Goal: Task Accomplishment & Management: Use online tool/utility

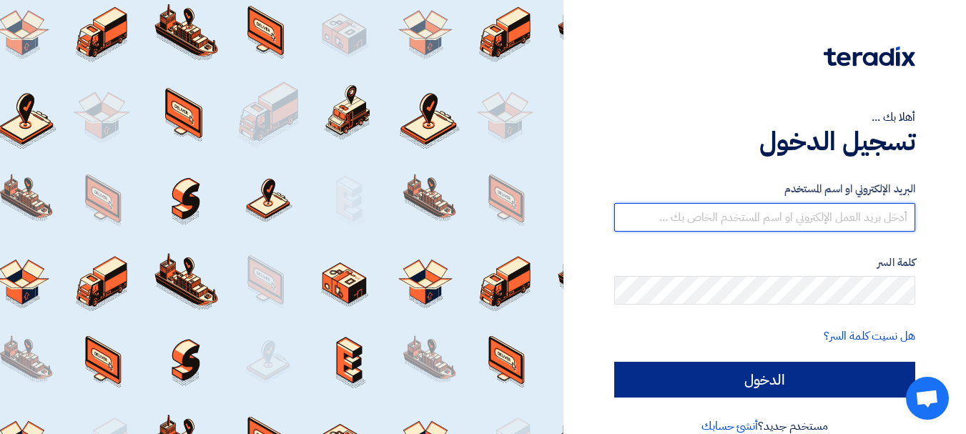
type input "sales@gecegy.com"
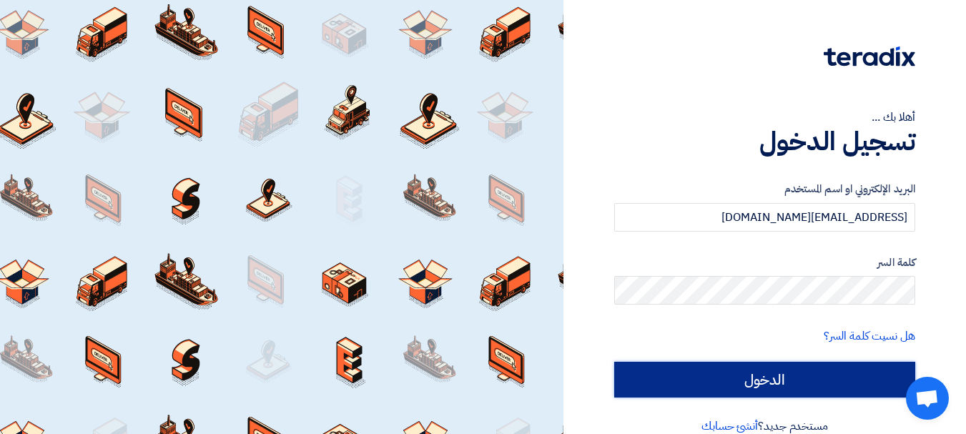
click at [677, 379] on input "الدخول" at bounding box center [764, 380] width 301 height 36
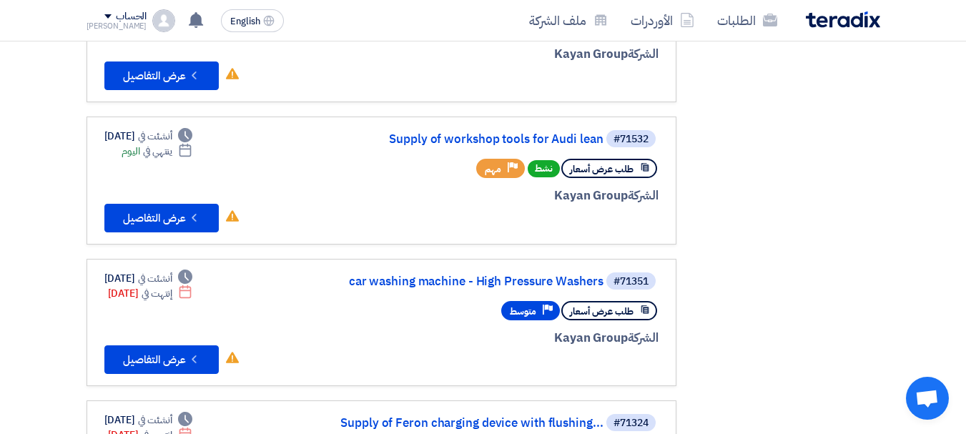
scroll to position [345, 0]
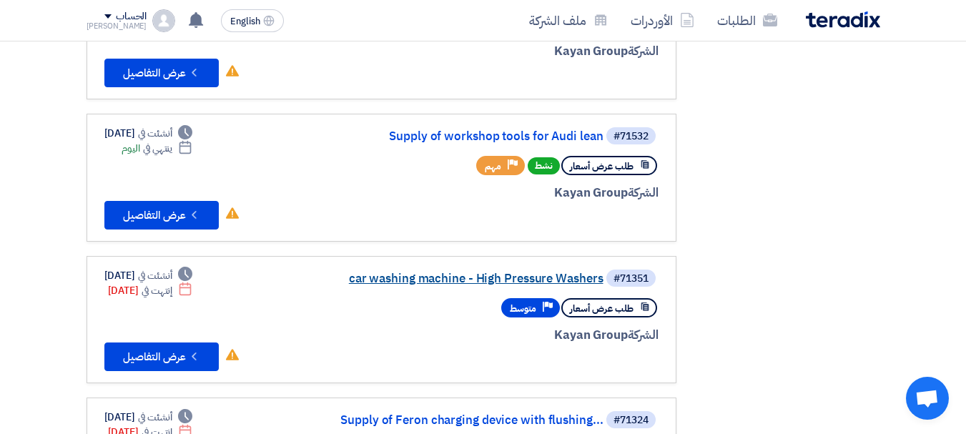
click at [450, 276] on link "car washing machine - High Pressure Washers" at bounding box center [460, 278] width 286 height 13
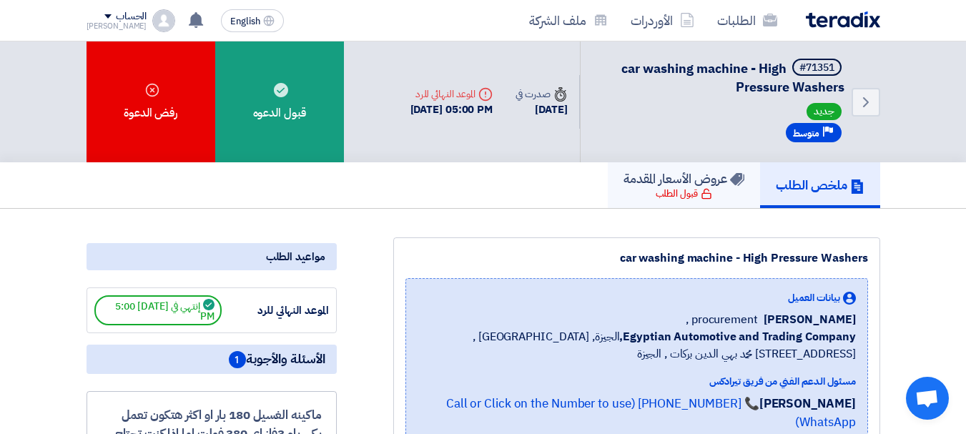
click at [670, 192] on div "قبول الطلب" at bounding box center [683, 194] width 56 height 14
click at [876, 95] on link "Back" at bounding box center [865, 102] width 29 height 29
